Goal: Task Accomplishment & Management: Complete application form

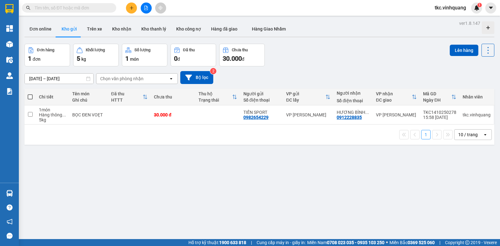
click at [82, 8] on input "text" at bounding box center [72, 7] width 74 height 7
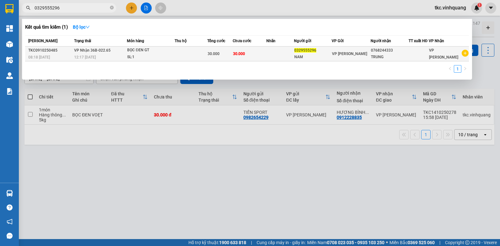
type input "0329555296"
click at [390, 54] on div "TRUNG" at bounding box center [389, 57] width 37 height 7
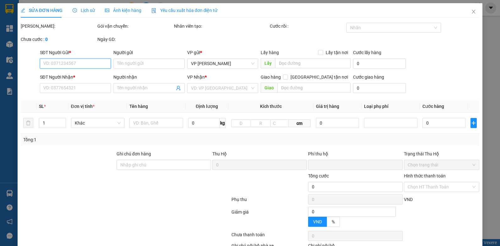
type input "0329555296"
type input "NAM"
type input "0768244333"
type input "TRUNG"
type input "0"
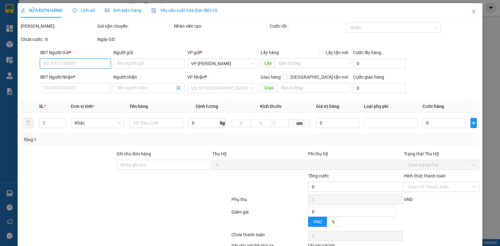
type input "30.000"
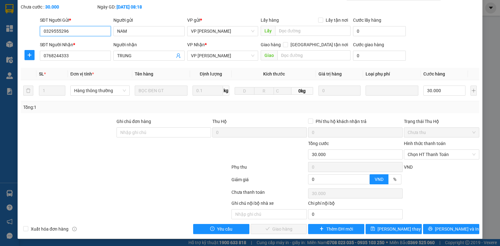
scroll to position [33, 0]
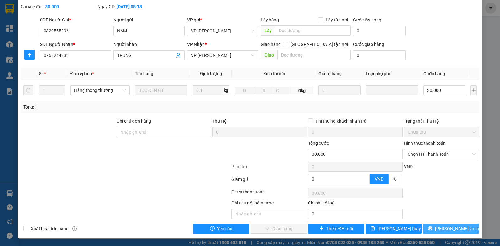
drag, startPoint x: 449, startPoint y: 227, endPoint x: 452, endPoint y: 225, distance: 3.3
click at [449, 227] on span "[PERSON_NAME] và In" at bounding box center [457, 228] width 44 height 7
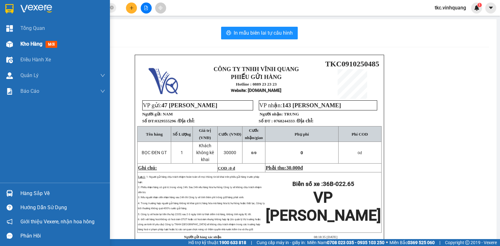
click at [36, 45] on span "Kho hàng" at bounding box center [31, 44] width 22 height 6
